Goal: Task Accomplishment & Management: Complete application form

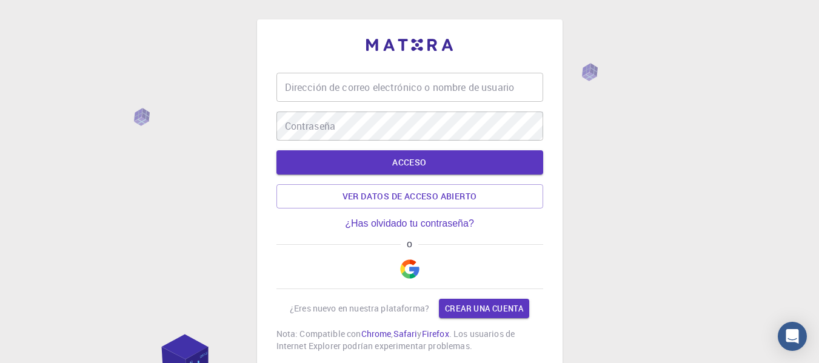
click at [676, 92] on div "Dirección de correo electrónico o nombre de usuario Dirección de correo electró…" at bounding box center [409, 225] width 819 height 451
click at [404, 261] on img "button" at bounding box center [409, 268] width 19 height 19
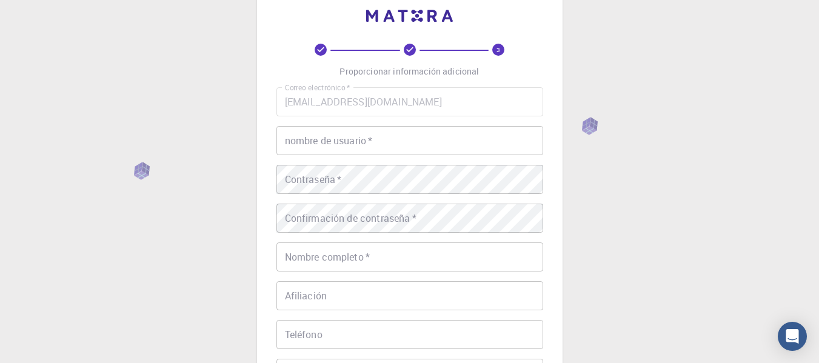
scroll to position [254, 0]
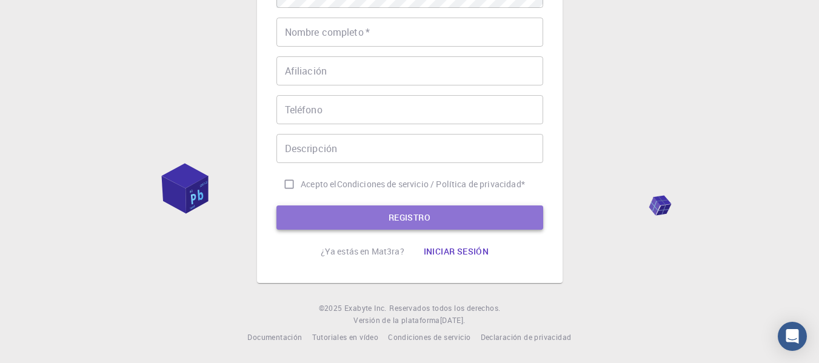
click at [462, 208] on button "REGISTRO" at bounding box center [409, 217] width 267 height 24
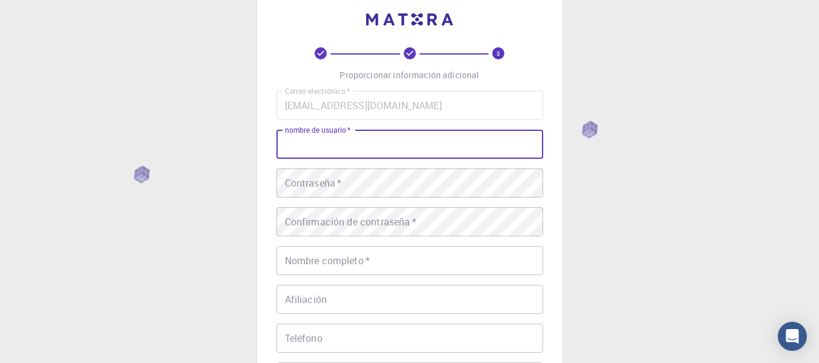
scroll to position [14, 0]
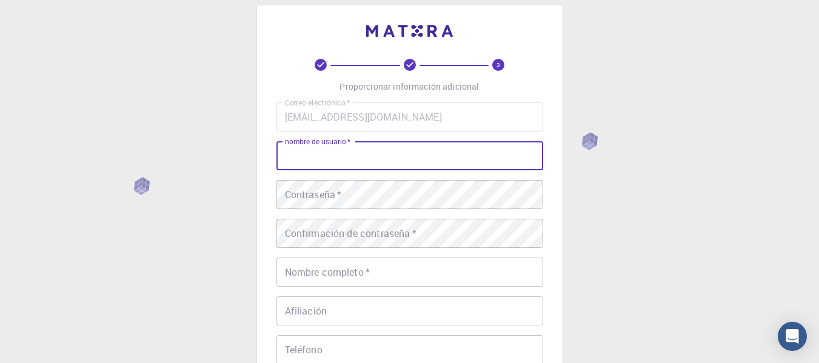
click at [349, 153] on input "nombre de usuario   *" at bounding box center [409, 155] width 267 height 29
type input "l"
type input "lin"
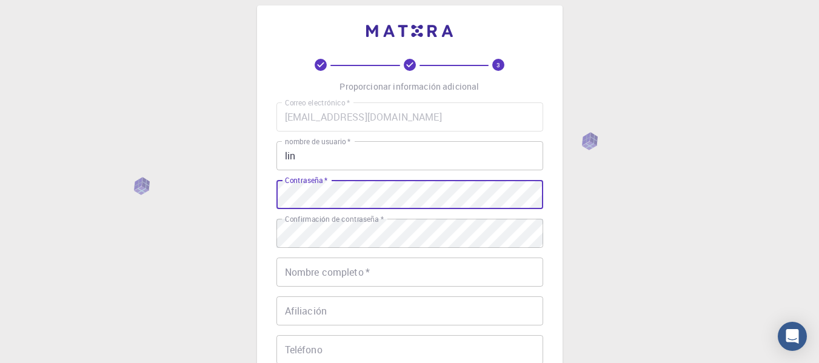
click at [231, 193] on div "3 Proporcionar información adicional Correo electrónico   * [EMAIL_ADDRESS][DOM…" at bounding box center [409, 294] width 819 height 617
click at [690, 168] on div "3 Proporcionar información adicional Correo electrónico   * [EMAIL_ADDRESS][DOM…" at bounding box center [409, 294] width 819 height 617
click at [617, 156] on div "3 Proporcionar información adicional Correo electrónico   * [EMAIL_ADDRESS][DOM…" at bounding box center [409, 294] width 819 height 617
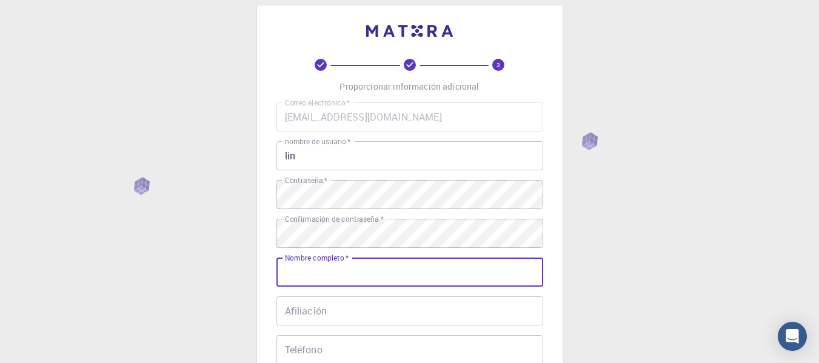
click at [391, 272] on input "Nombre completo   *" at bounding box center [409, 272] width 267 height 29
type input "lin"
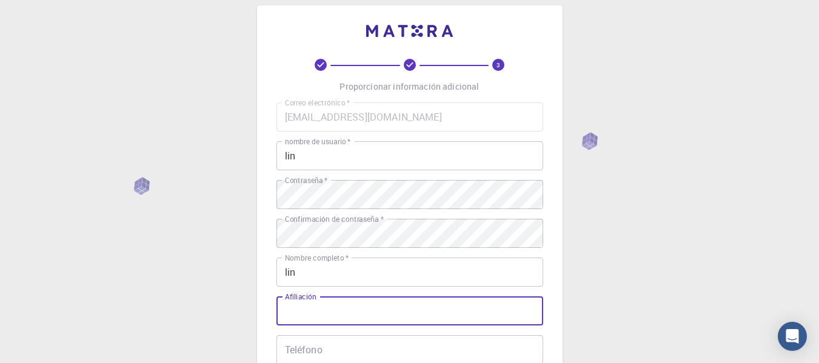
click at [356, 319] on input "Afiliación" at bounding box center [409, 310] width 267 height 29
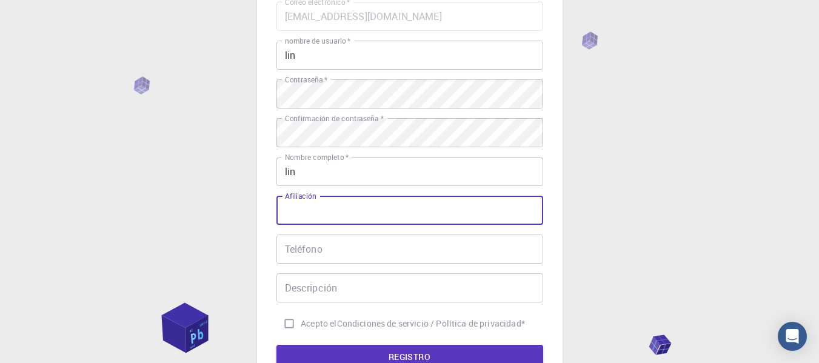
scroll to position [155, 0]
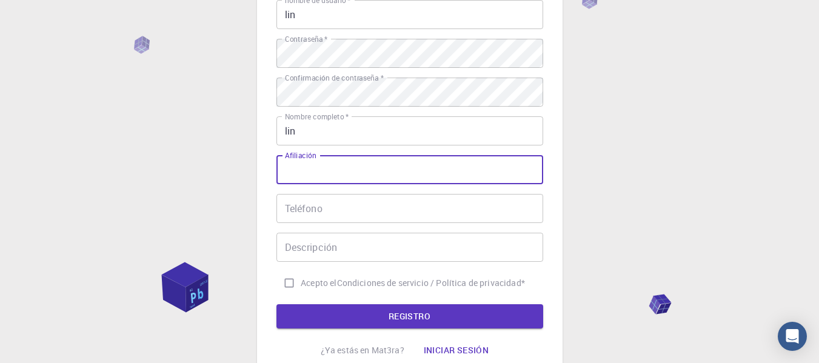
click at [354, 174] on input "Afiliación" at bounding box center [409, 169] width 267 height 29
drag, startPoint x: 354, startPoint y: 174, endPoint x: 364, endPoint y: 164, distance: 14.1
click at [364, 164] on input "Afiliación" at bounding box center [409, 169] width 267 height 29
type input "n"
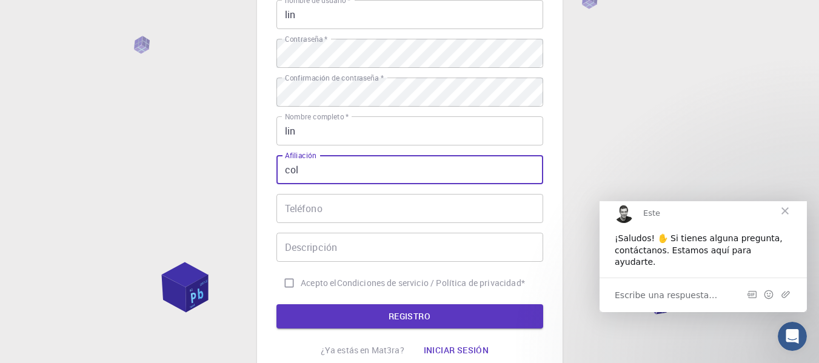
scroll to position [0, 0]
type input "colegio"
click at [457, 211] on input "Teléfono" at bounding box center [409, 208] width 267 height 29
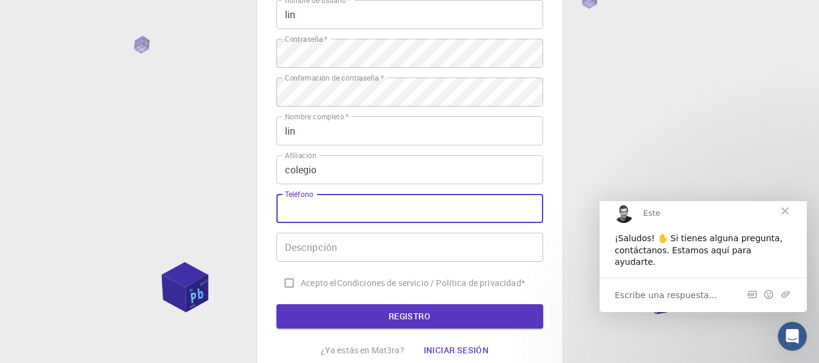
paste input "69324777"
type input "69324777"
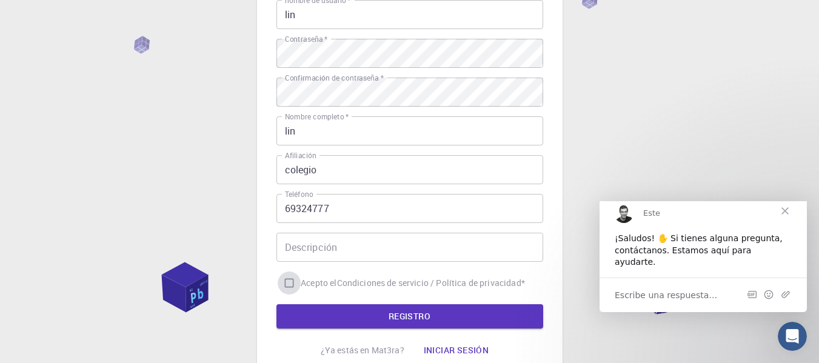
click at [293, 283] on input "Acepto el Condiciones de servicio / Política de privacidad *" at bounding box center [289, 282] width 23 height 23
checkbox input "true"
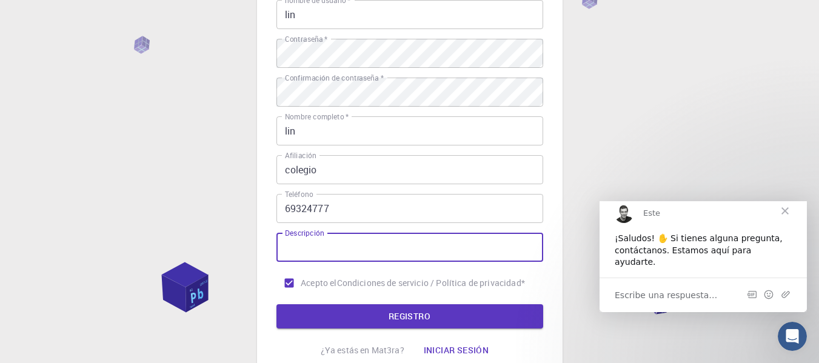
click at [371, 235] on input "Descripción" at bounding box center [409, 247] width 267 height 29
type input "lin"
click at [390, 319] on font "REGISTRO" at bounding box center [409, 316] width 42 height 12
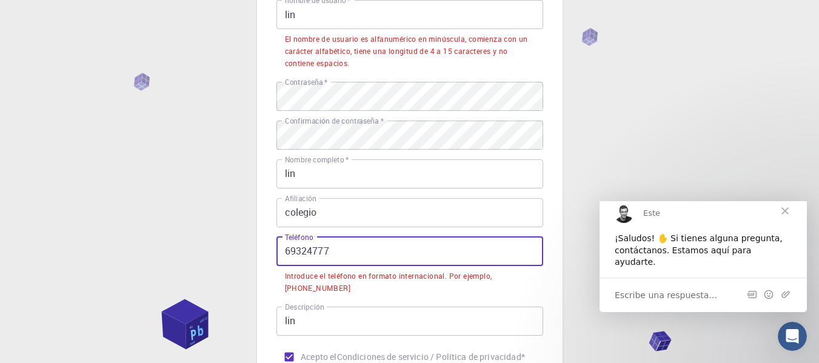
drag, startPoint x: 334, startPoint y: 255, endPoint x: 253, endPoint y: 250, distance: 81.9
click at [253, 250] on div "3 Proporcionar información adicional Correo electrónico   * [EMAIL_ADDRESS][DOM…" at bounding box center [409, 190] width 819 height 690
paste input "+591"
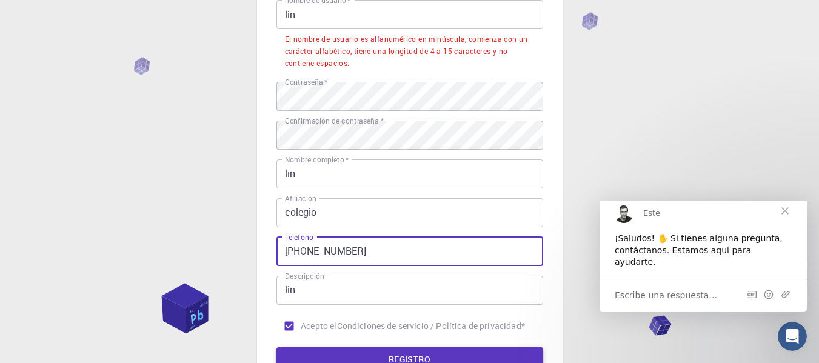
click at [456, 358] on button "REGISTRO" at bounding box center [409, 359] width 267 height 24
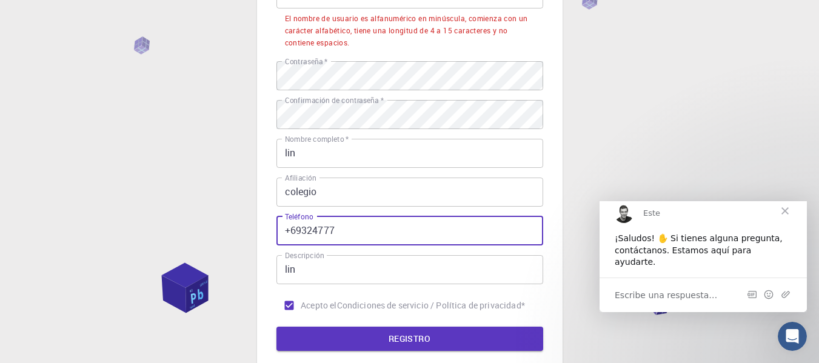
scroll to position [215, 0]
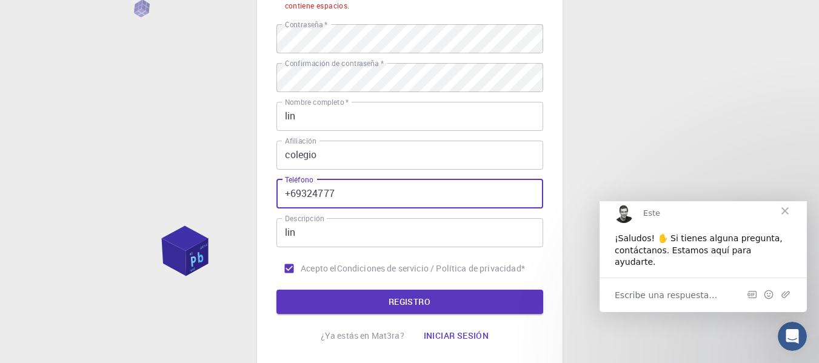
drag, startPoint x: 310, startPoint y: 255, endPoint x: 376, endPoint y: 353, distance: 118.7
click at [376, 353] on div "3 Proporcionar información adicional Correo electrónico   * [EMAIL_ADDRESS][DOM…" at bounding box center [409, 87] width 305 height 561
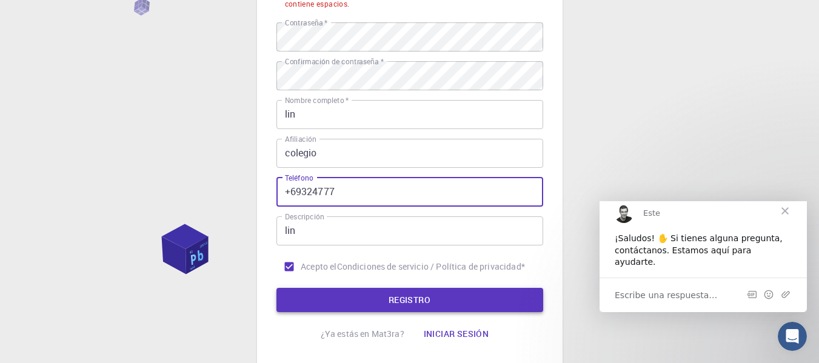
type input "+69324777"
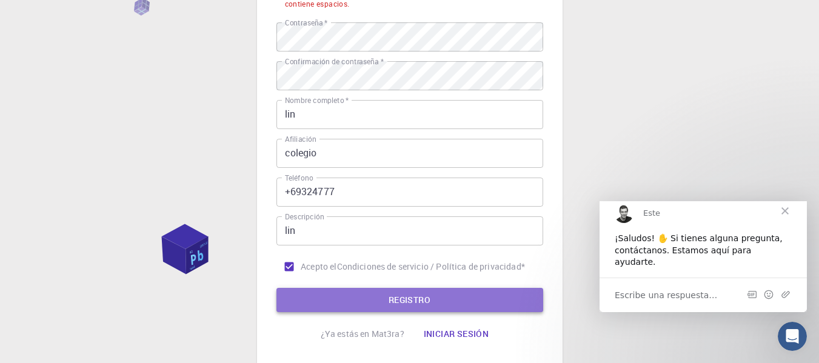
click at [391, 310] on button "REGISTRO" at bounding box center [409, 300] width 267 height 24
click at [394, 307] on font "REGISTRO" at bounding box center [409, 300] width 42 height 16
click at [395, 304] on font "REGISTRO" at bounding box center [409, 300] width 42 height 12
click at [459, 291] on button "REGISTRO" at bounding box center [409, 300] width 267 height 24
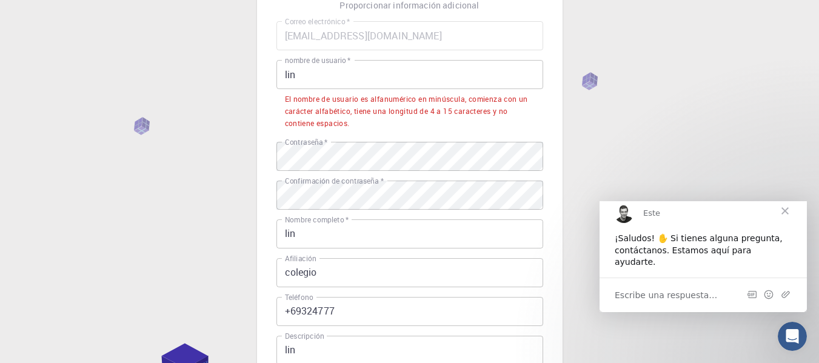
scroll to position [73, 0]
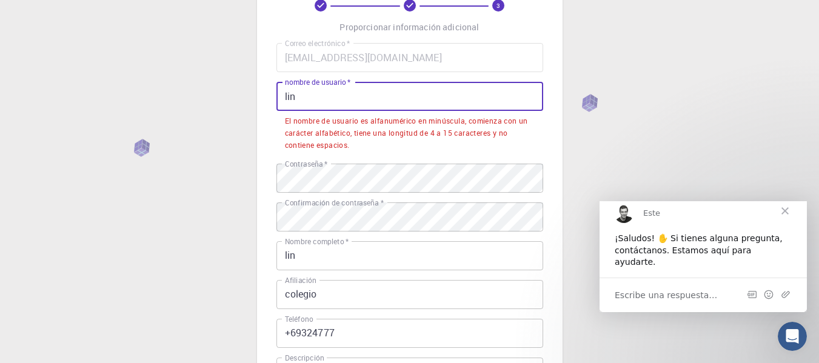
click at [316, 100] on input "lin" at bounding box center [409, 96] width 267 height 29
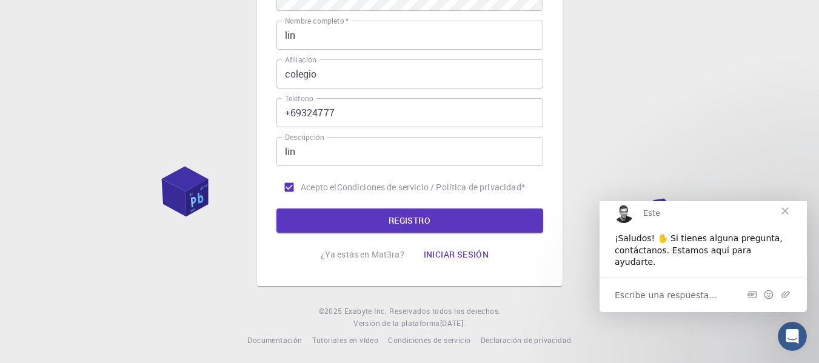
scroll to position [254, 0]
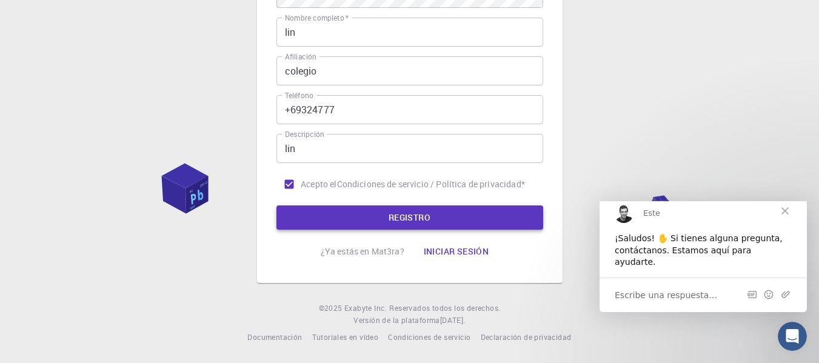
type input "linno"
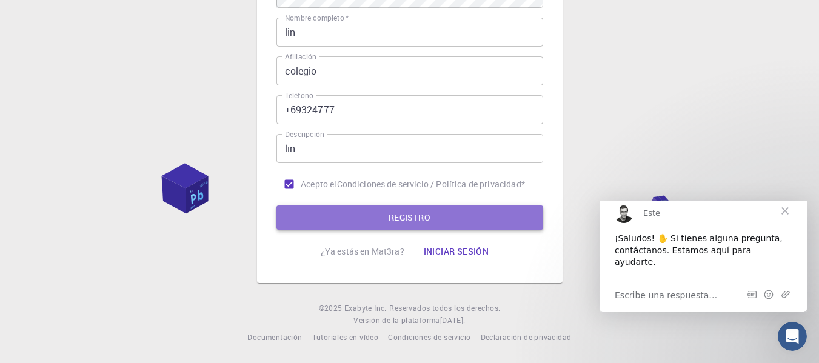
click at [394, 214] on font "REGISTRO" at bounding box center [409, 217] width 42 height 12
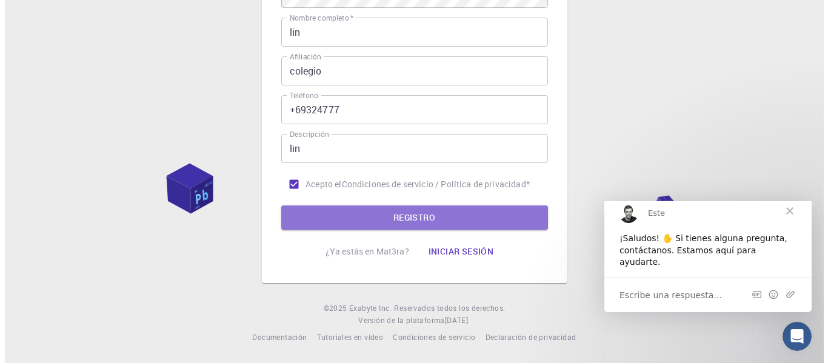
scroll to position [0, 0]
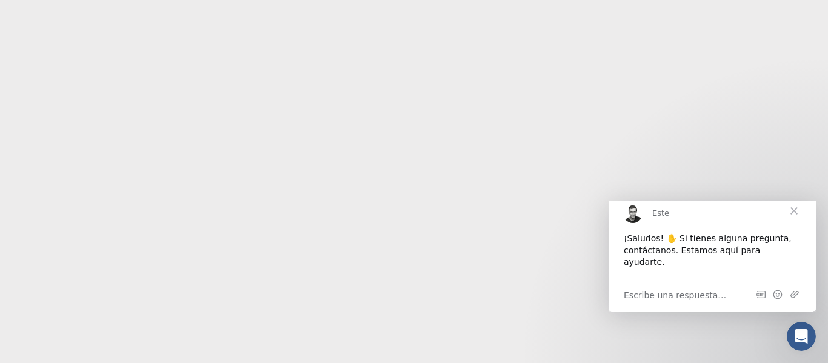
click at [795, 219] on span "Cerca" at bounding box center [794, 210] width 44 height 44
